Goal: Task Accomplishment & Management: Manage account settings

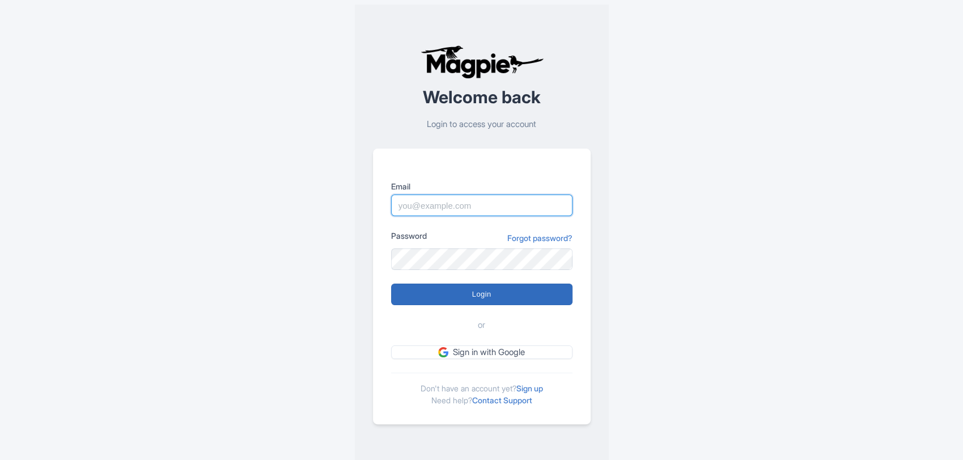
type input "[PERSON_NAME][EMAIL_ADDRESS][DOMAIN_NAME]"
click at [506, 298] on input "Login" at bounding box center [481, 294] width 181 height 22
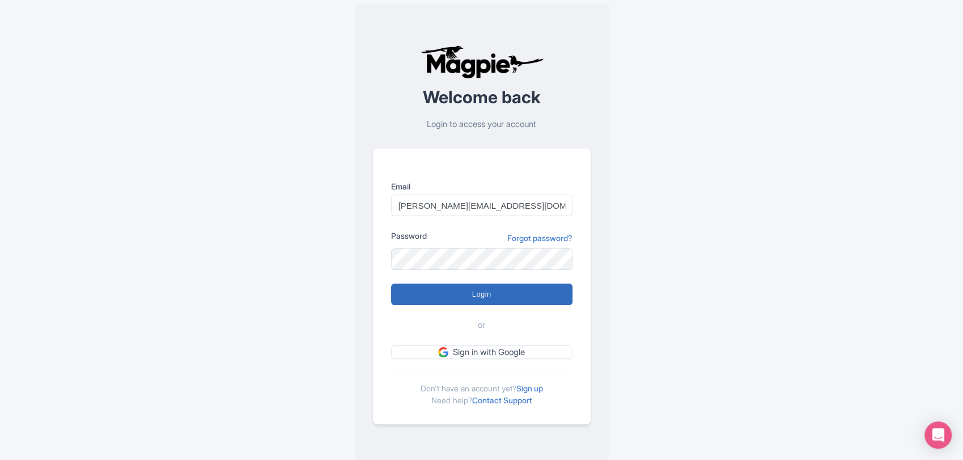
type input "Logging in..."
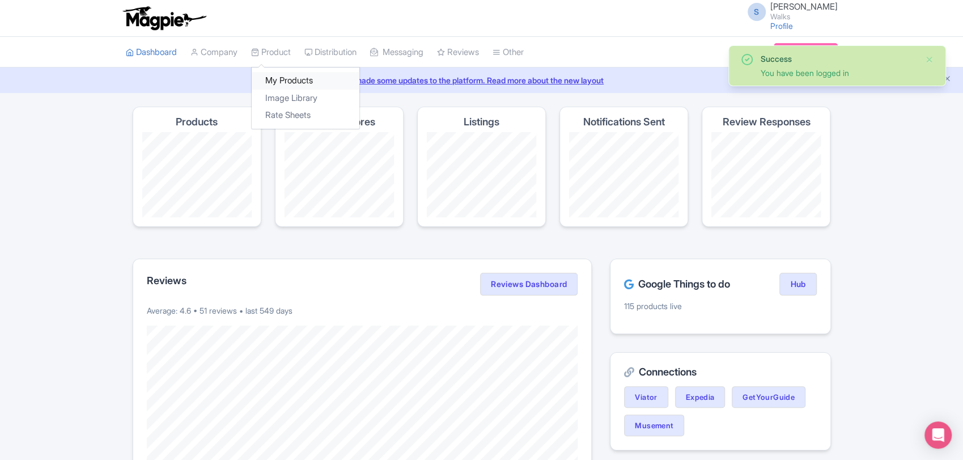
click at [290, 79] on link "My Products" at bounding box center [306, 81] width 108 height 18
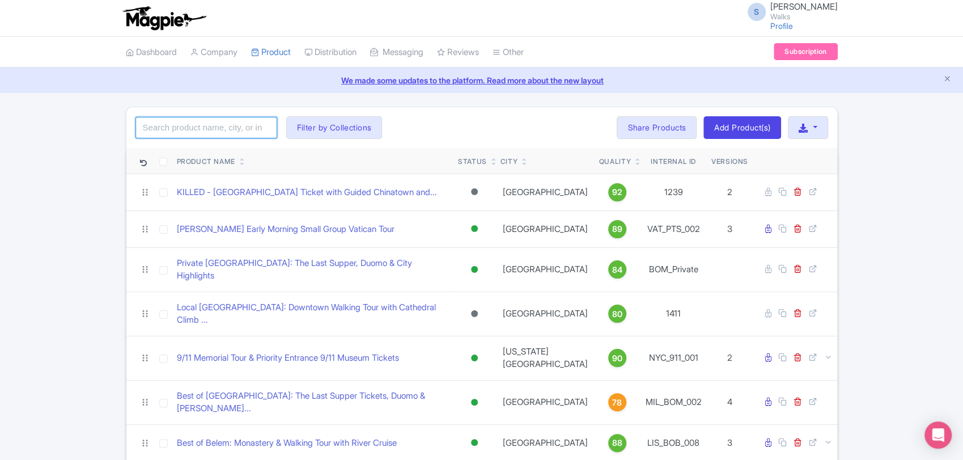
click at [237, 131] on input "search" at bounding box center [206, 128] width 142 height 22
type input "venice"
click button "Search" at bounding box center [0, 0] width 0 height 0
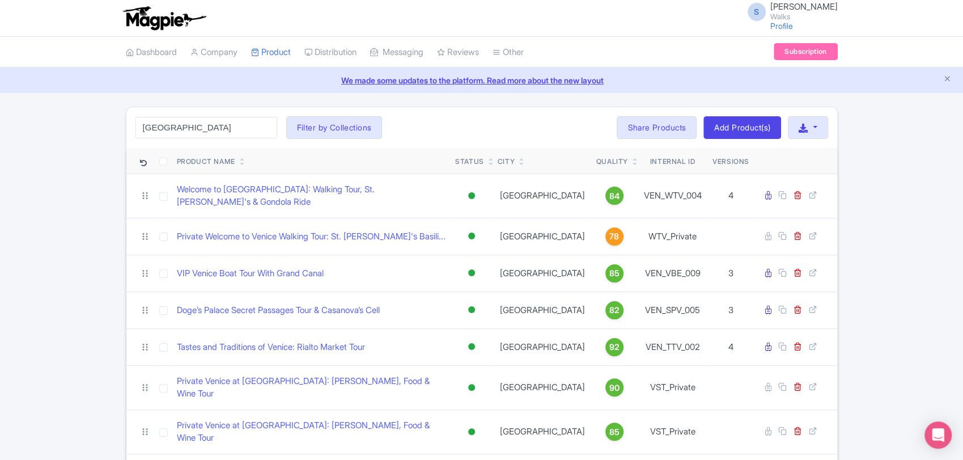
click at [426, 128] on div "venice Search Filter by Collections Amsterdam Athens Barcelona Bologna Bordeaux…" at bounding box center [481, 127] width 711 height 41
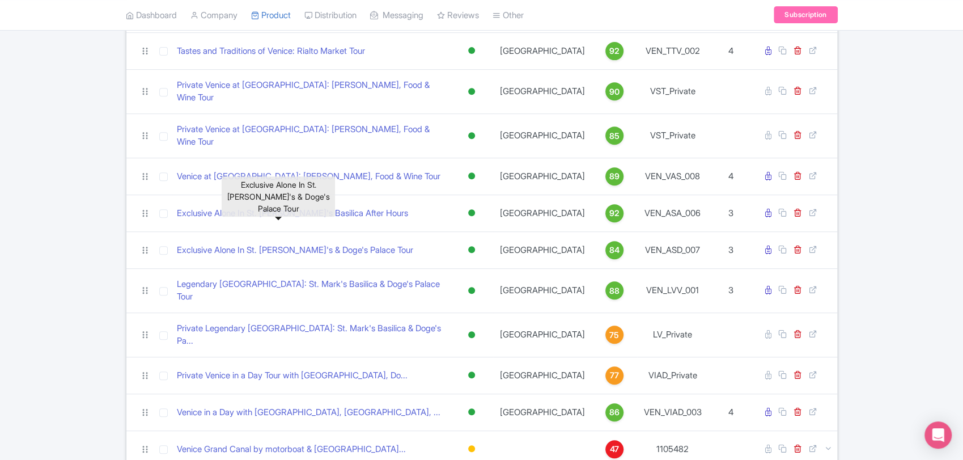
scroll to position [299, 0]
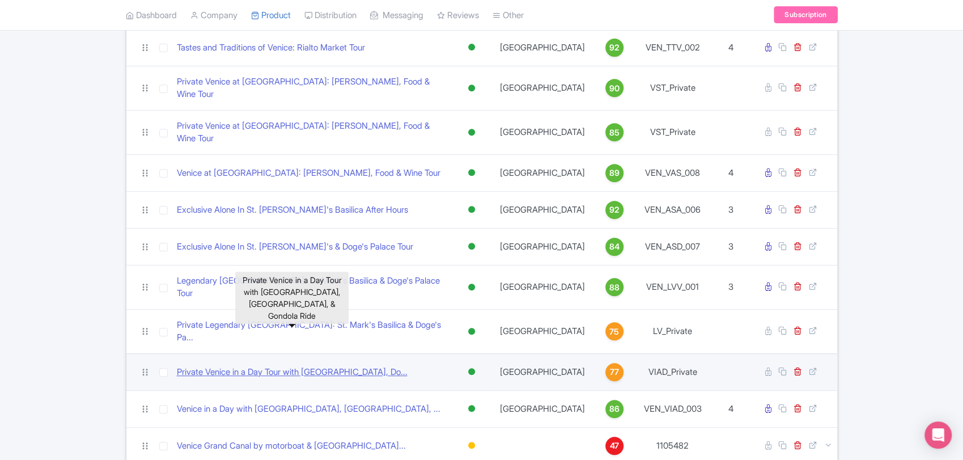
click at [311, 366] on link "Private Venice in a Day Tour with St. Mark's Basilica, Do..." at bounding box center [292, 372] width 231 height 13
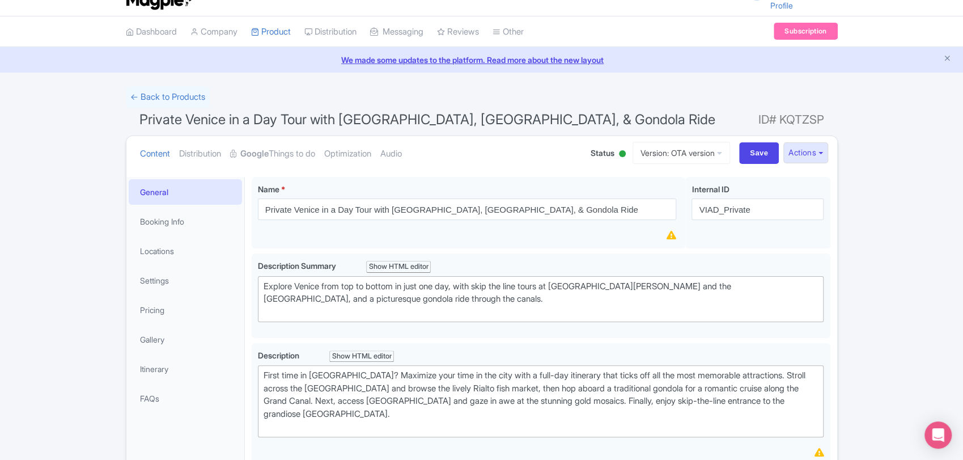
scroll to position [6, 0]
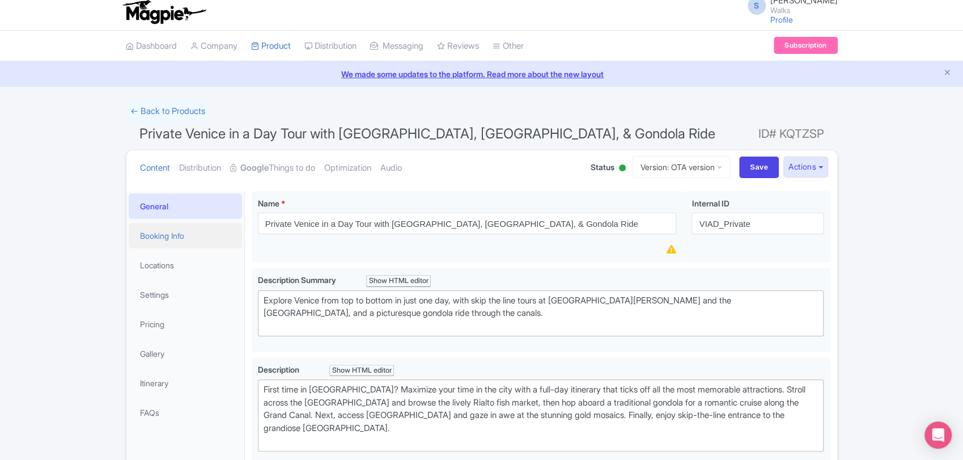
click at [183, 239] on link "Booking Info" at bounding box center [185, 236] width 113 height 26
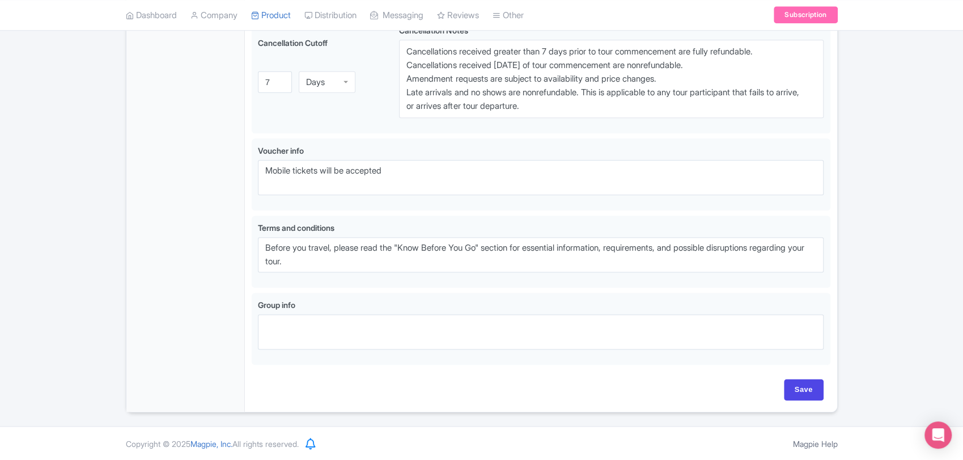
scroll to position [0, 0]
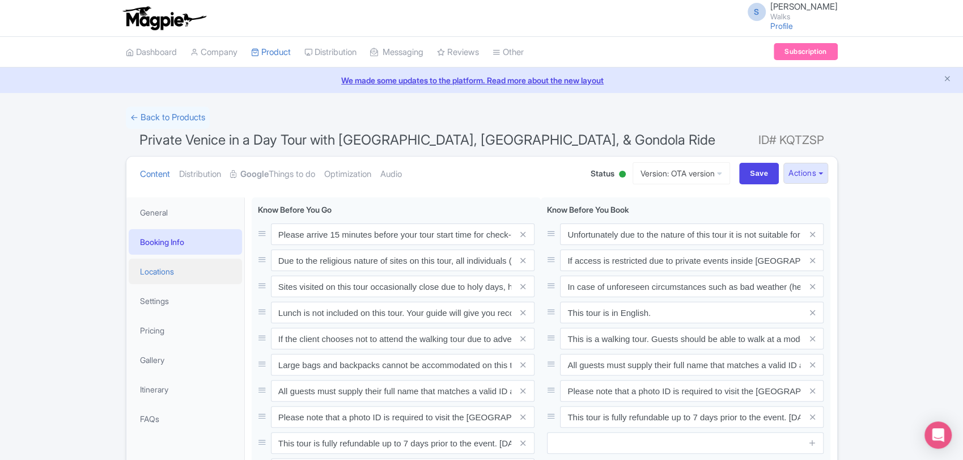
click at [184, 278] on link "Locations" at bounding box center [185, 271] width 113 height 26
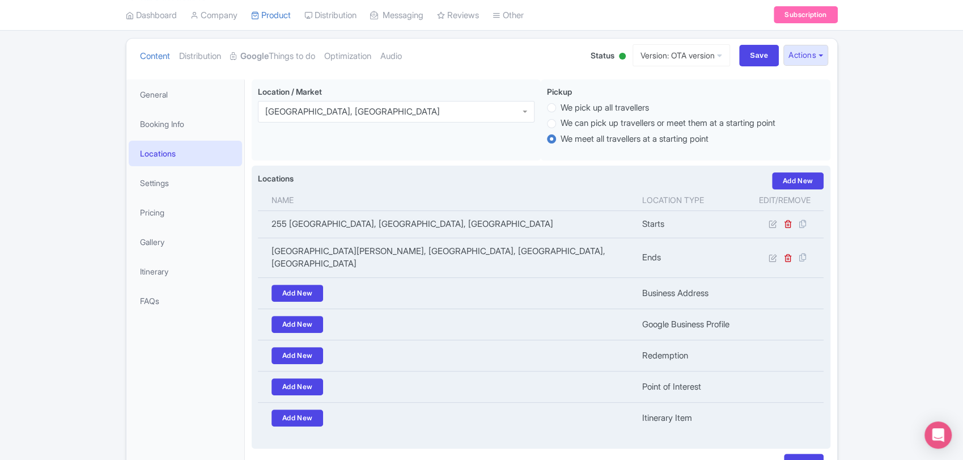
scroll to position [118, 0]
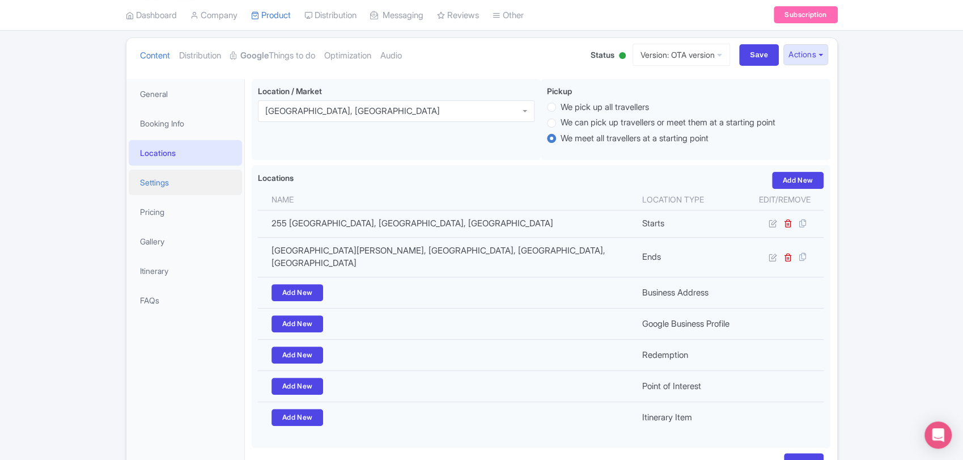
click at [171, 172] on link "Settings" at bounding box center [185, 182] width 113 height 26
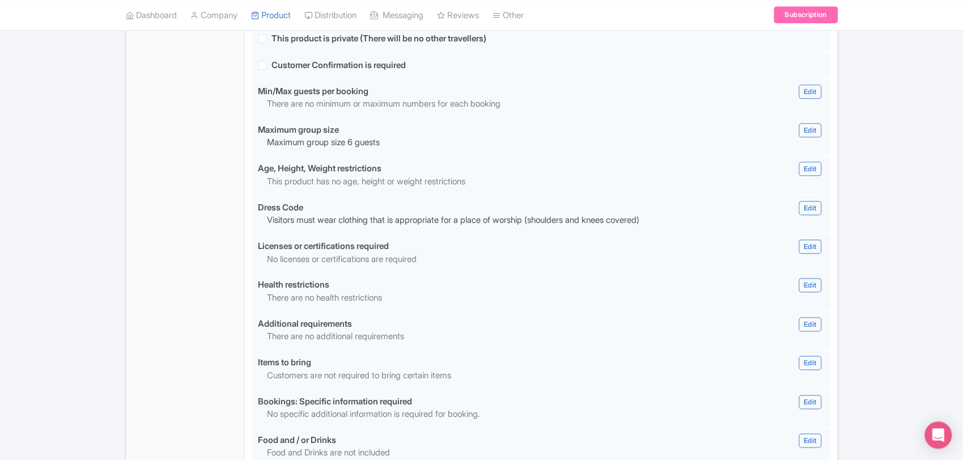
scroll to position [894, 0]
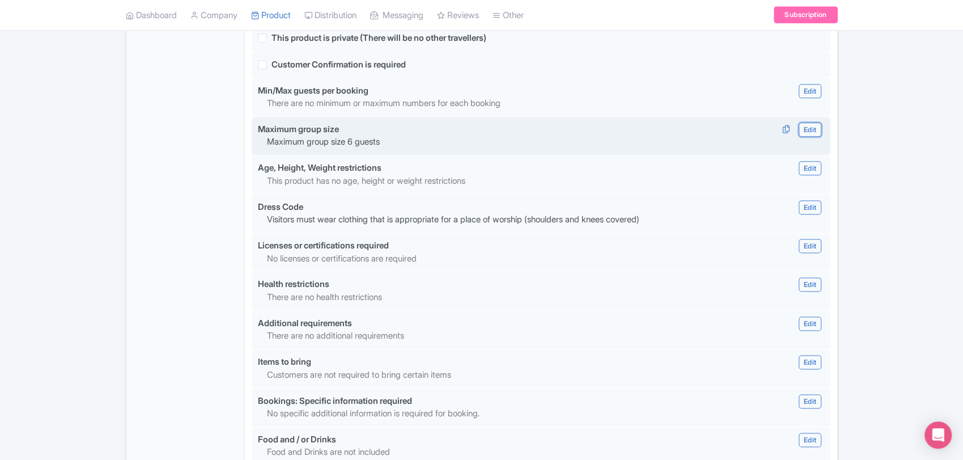
click at [813, 127] on link "Edit" at bounding box center [810, 129] width 23 height 14
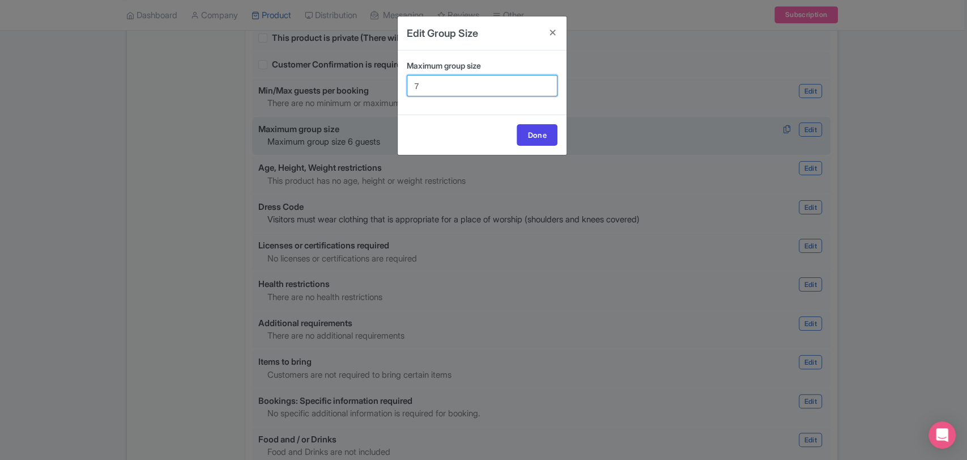
click at [546, 81] on input "7" at bounding box center [482, 86] width 151 height 22
type input "8"
click at [546, 81] on input "8" at bounding box center [482, 86] width 151 height 22
click at [540, 142] on link "Done" at bounding box center [537, 135] width 41 height 22
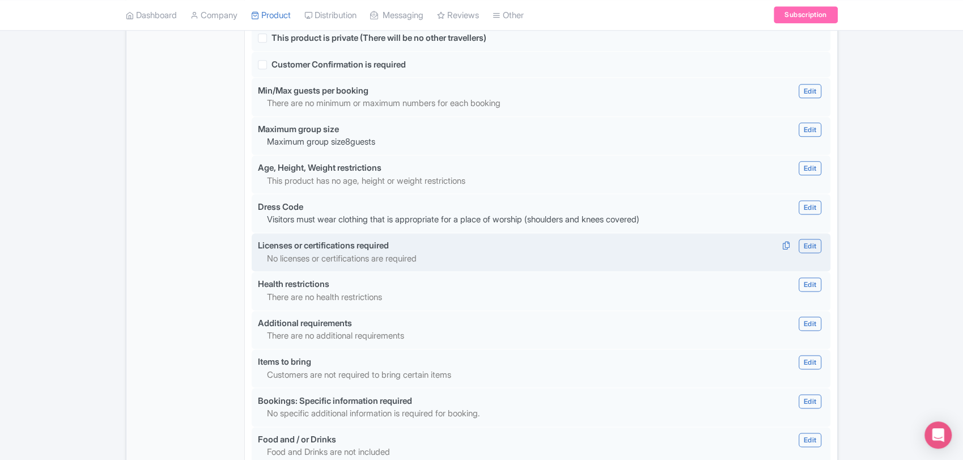
scroll to position [1053, 0]
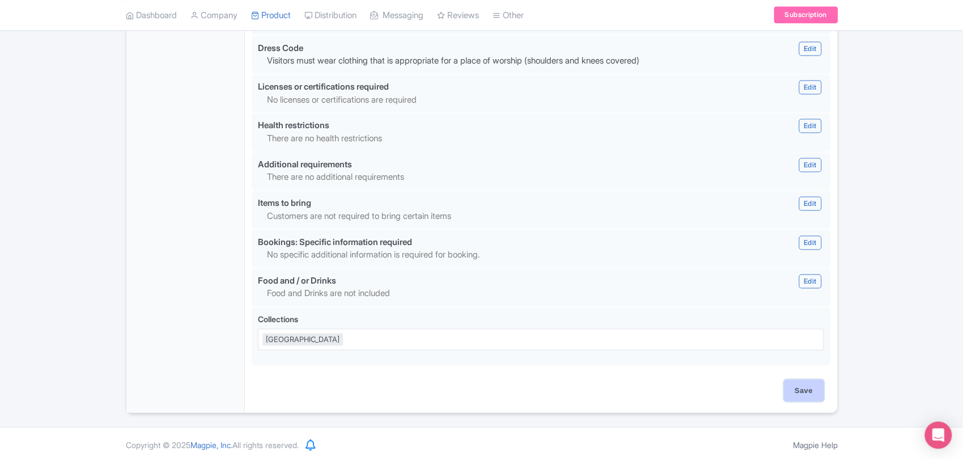
click at [817, 389] on input "Save" at bounding box center [804, 390] width 40 height 22
type input "Saving..."
